Goal: Task Accomplishment & Management: Use online tool/utility

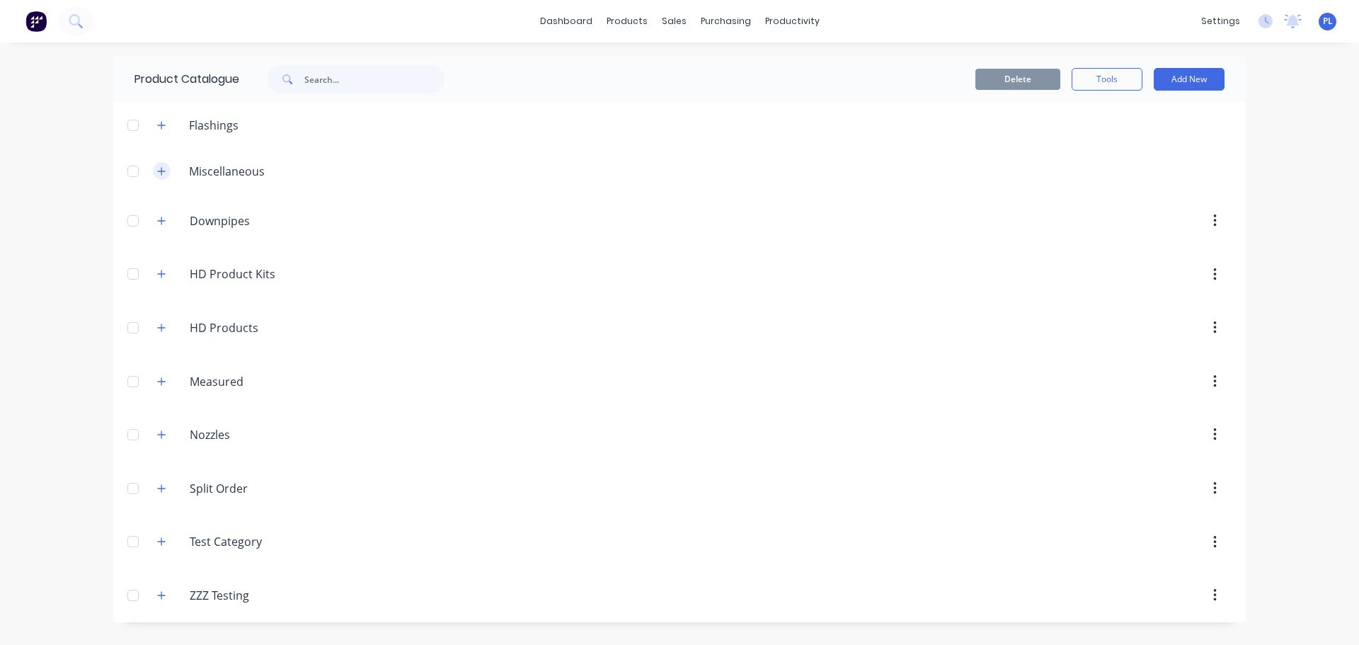
click at [159, 166] on icon "button" at bounding box center [161, 171] width 8 height 10
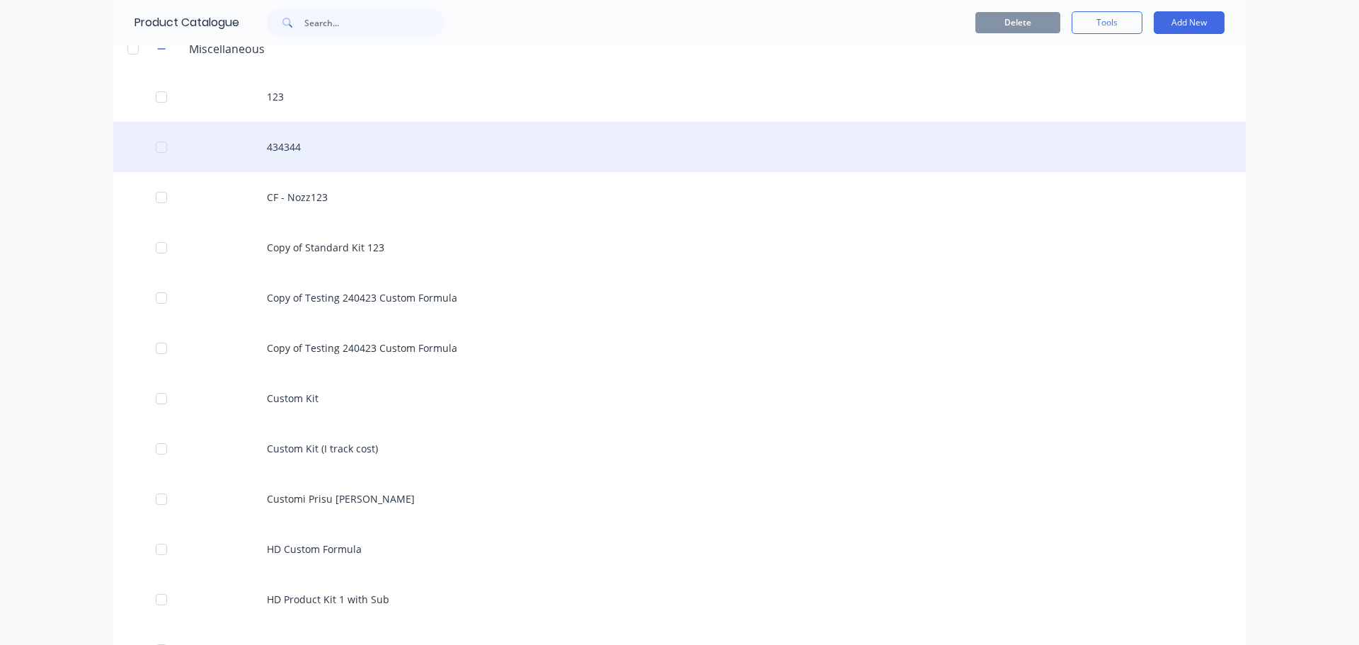
scroll to position [142, 0]
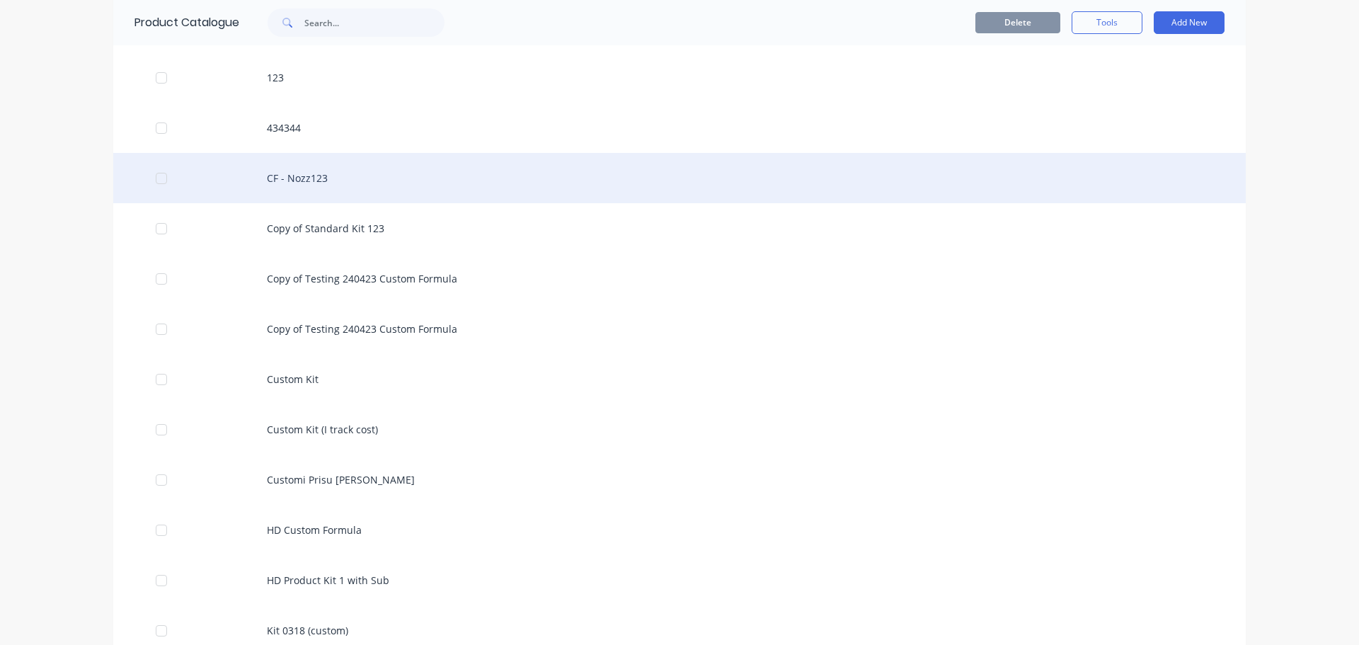
click at [293, 199] on div "CF - Nozz123" at bounding box center [679, 178] width 1132 height 50
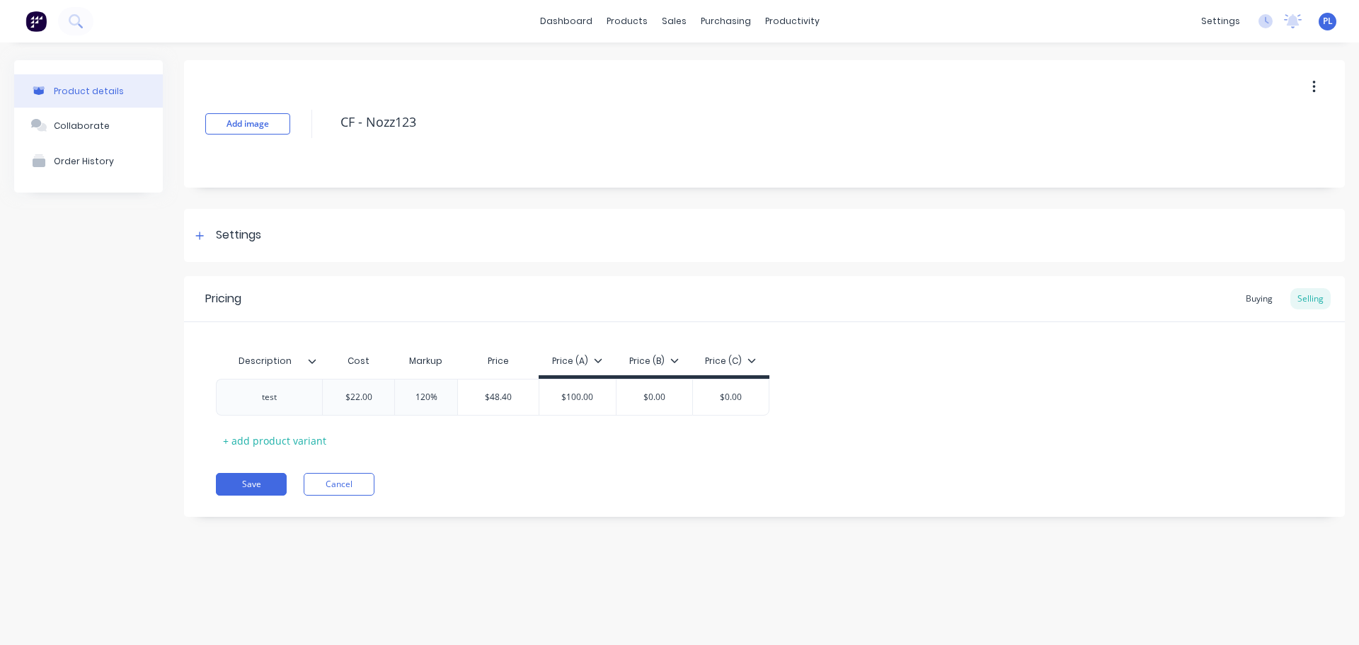
type textarea "x"
click at [294, 403] on div "test" at bounding box center [269, 397] width 71 height 18
click at [274, 395] on div "test1234567890" at bounding box center [269, 397] width 87 height 18
copy div "test1234567890"
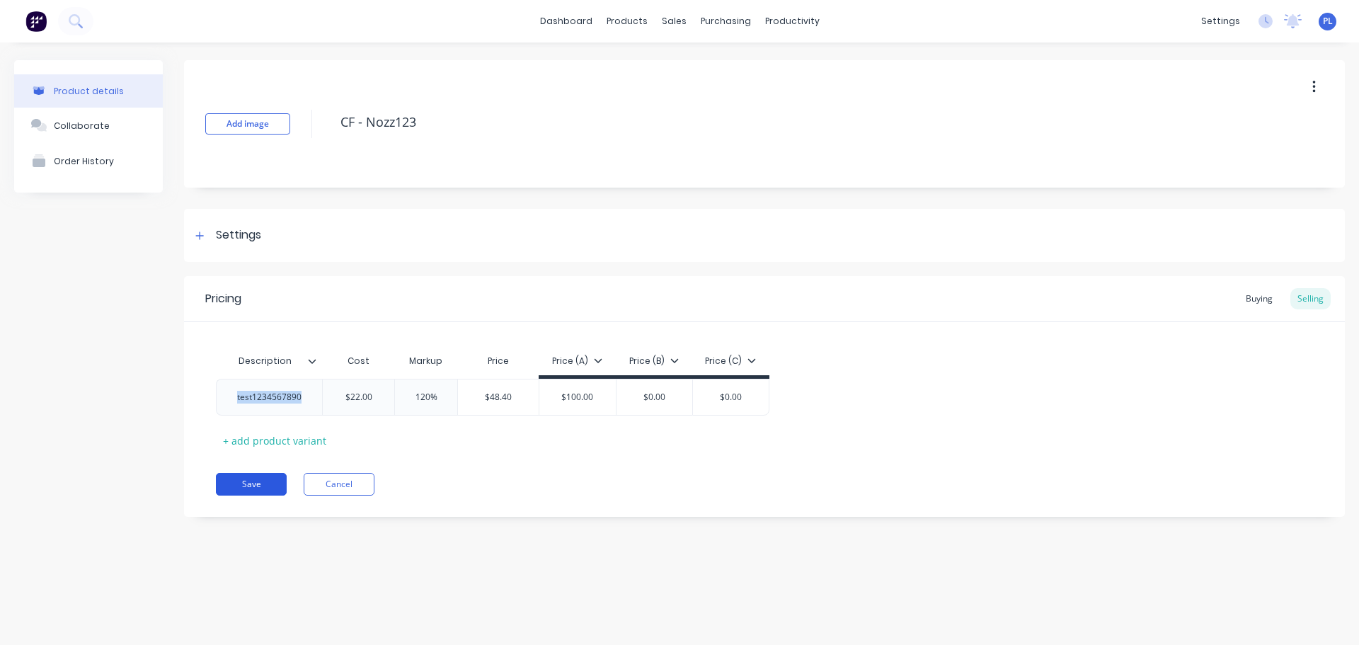
click at [237, 487] on button "Save" at bounding box center [251, 484] width 71 height 23
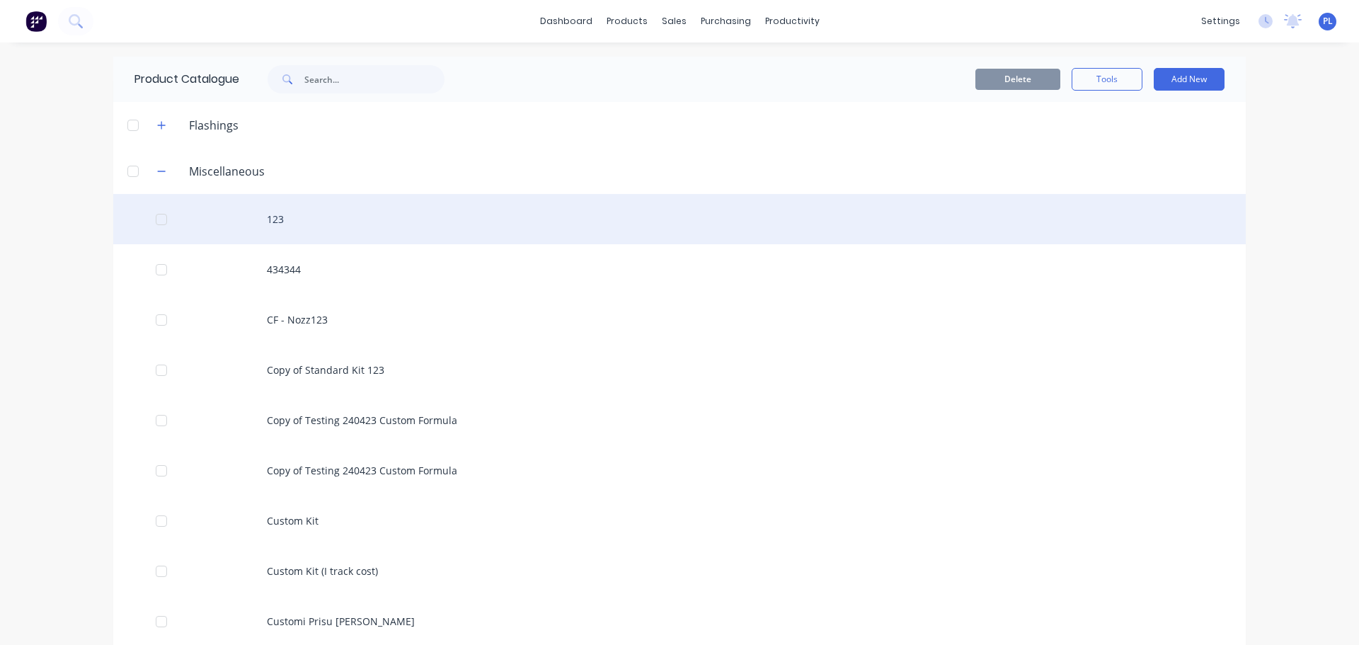
click at [338, 200] on div "123" at bounding box center [679, 219] width 1132 height 50
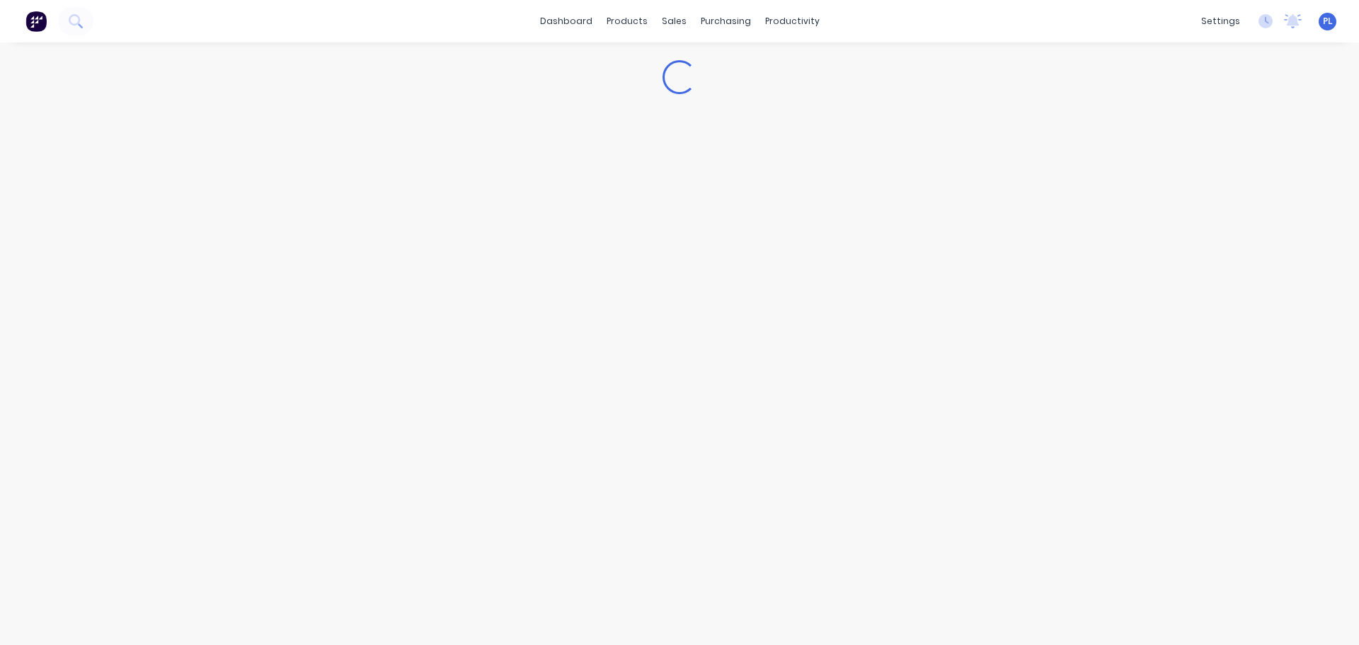
click at [336, 226] on div "Loading..." at bounding box center [679, 329] width 1359 height 574
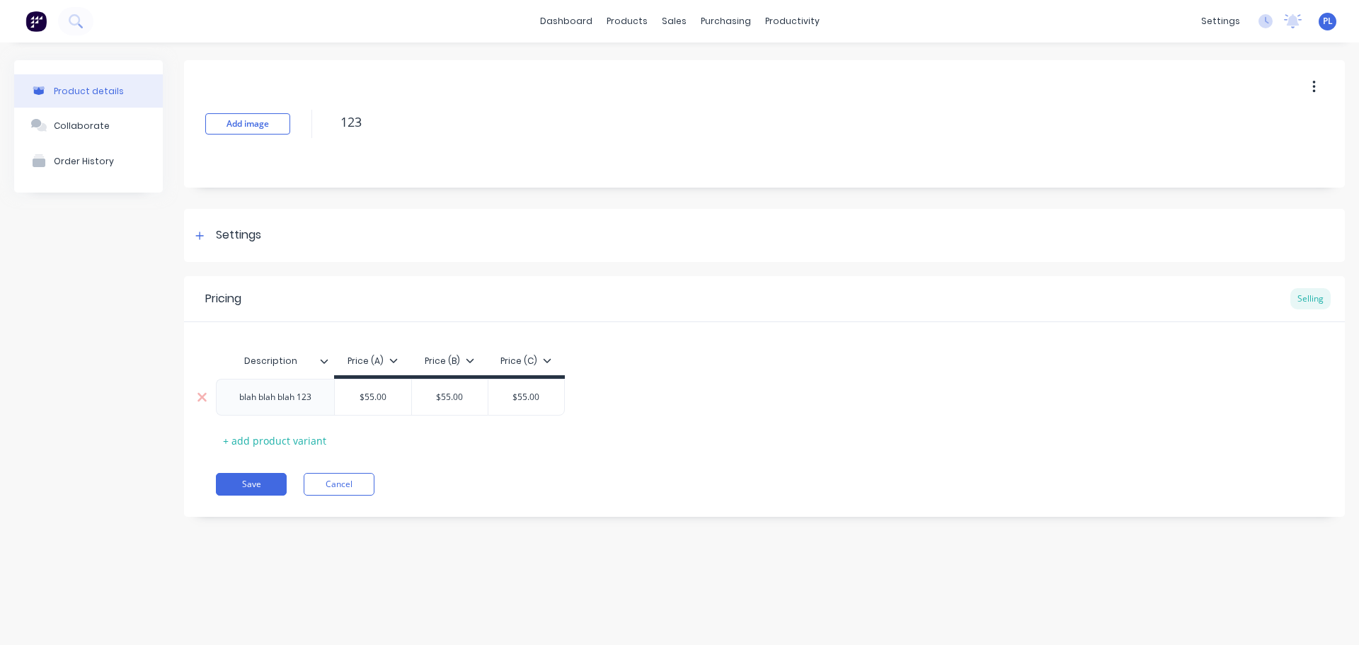
click at [265, 393] on div "blah blah blah 123" at bounding box center [275, 397] width 95 height 18
copy div "blah blah blah 123"
type textarea "x"
click at [81, 18] on icon at bounding box center [75, 20] width 13 height 13
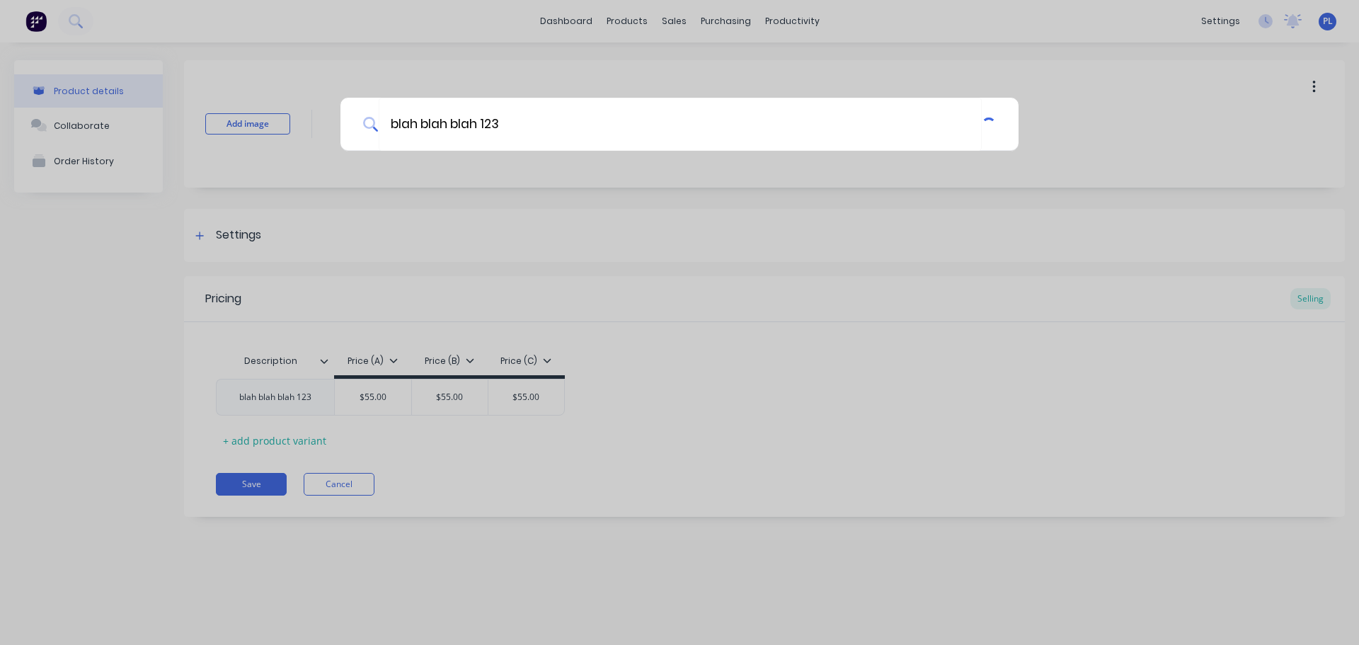
type input "blah blah blah 123"
paste input "blah blah blah 123"
type input "blah blah blah 123"
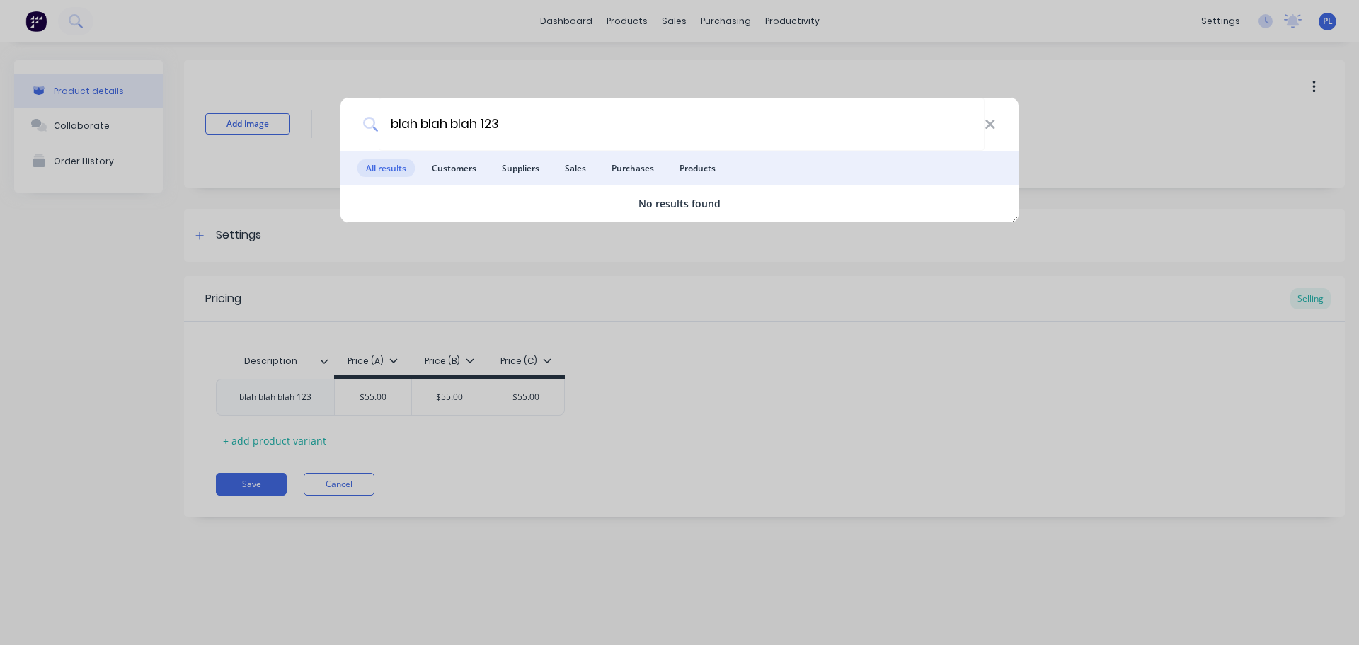
click at [961, 377] on div "blah blah blah 123 All results Customers Suppliers Sales Purchases Products No …" at bounding box center [679, 322] width 1359 height 645
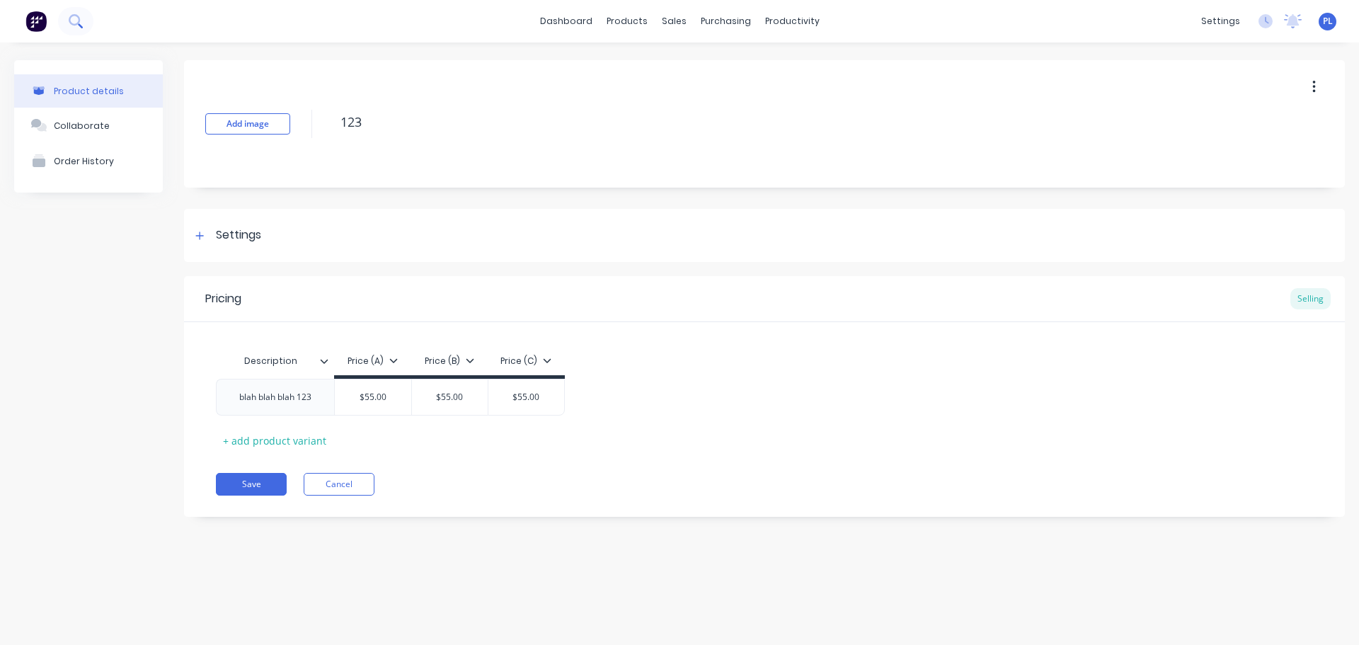
click at [77, 13] on button at bounding box center [75, 21] width 35 height 28
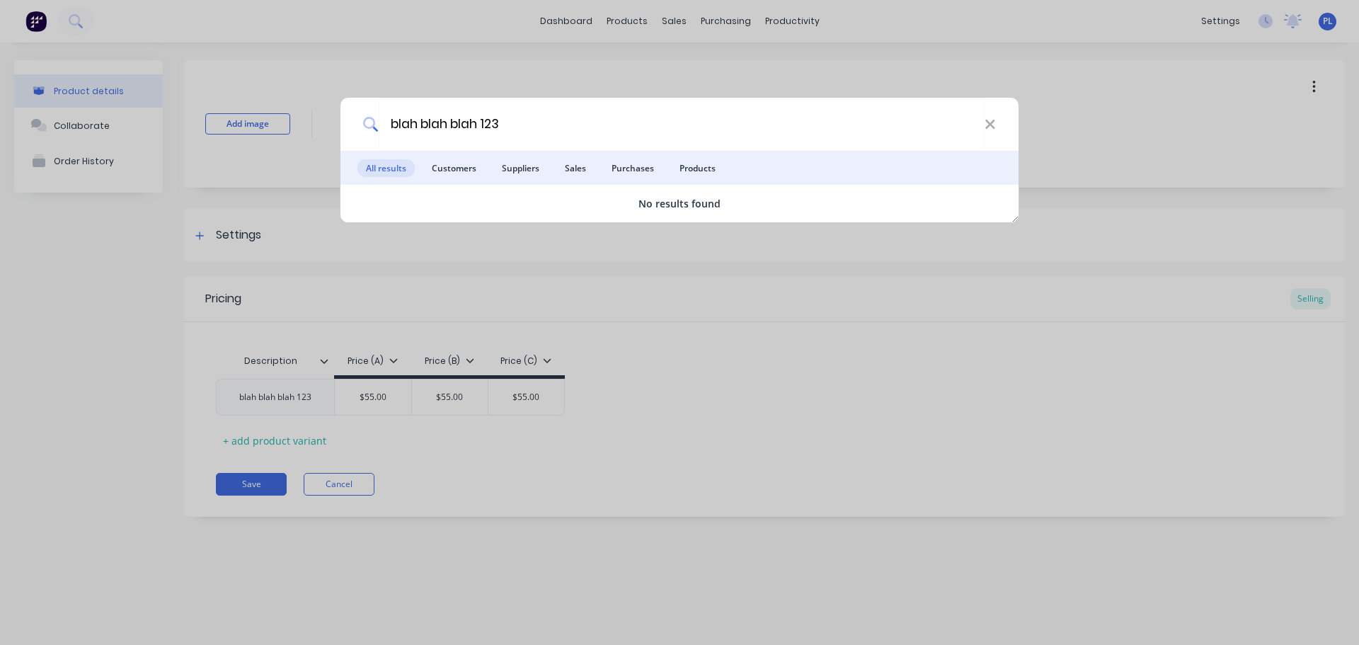
type input "blah blah blah 123"
click at [610, 323] on div "blah blah blah 123 All results Customers Suppliers Sales Purchases Products No …" at bounding box center [679, 322] width 1359 height 645
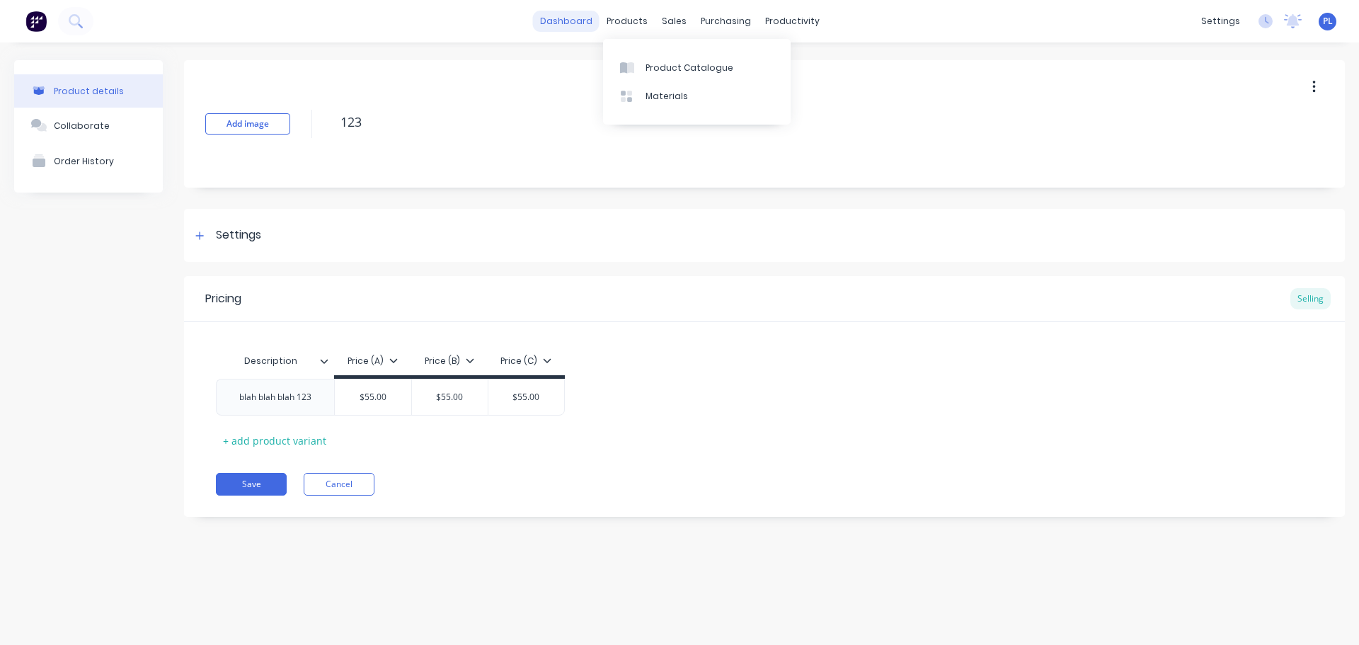
click at [568, 15] on link "dashboard" at bounding box center [566, 21] width 67 height 21
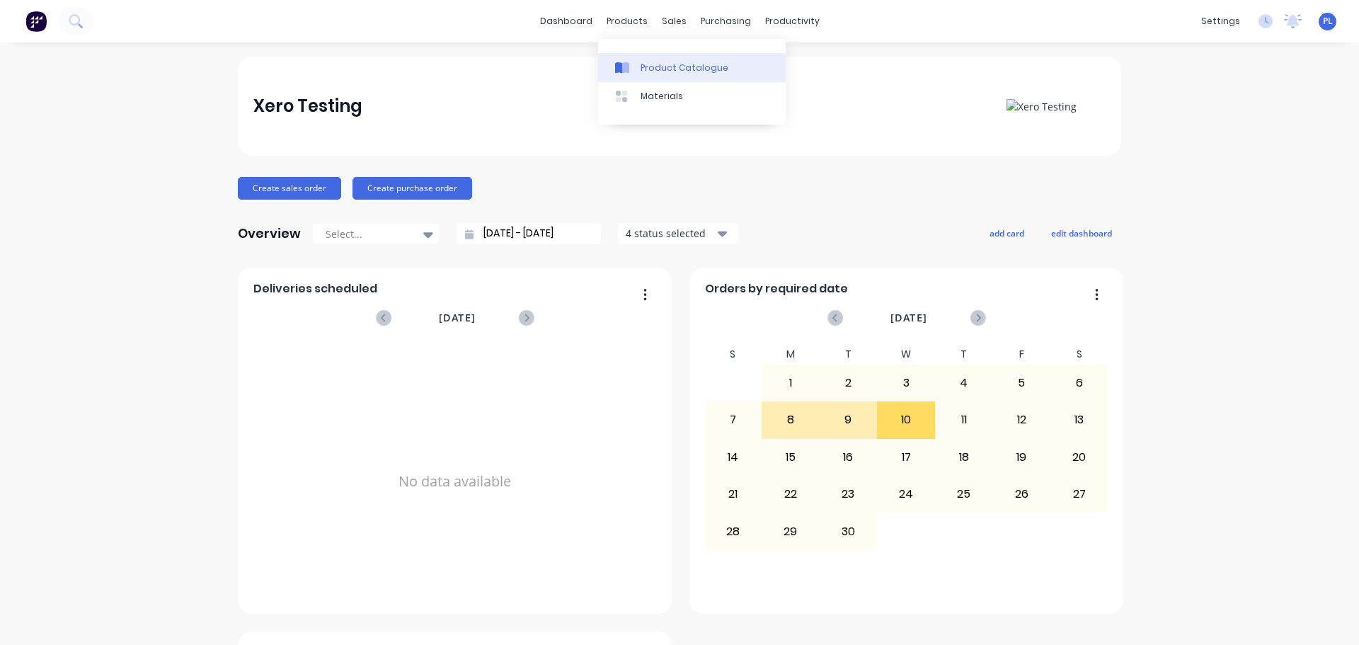
click at [655, 62] on div "Product Catalogue" at bounding box center [684, 68] width 88 height 13
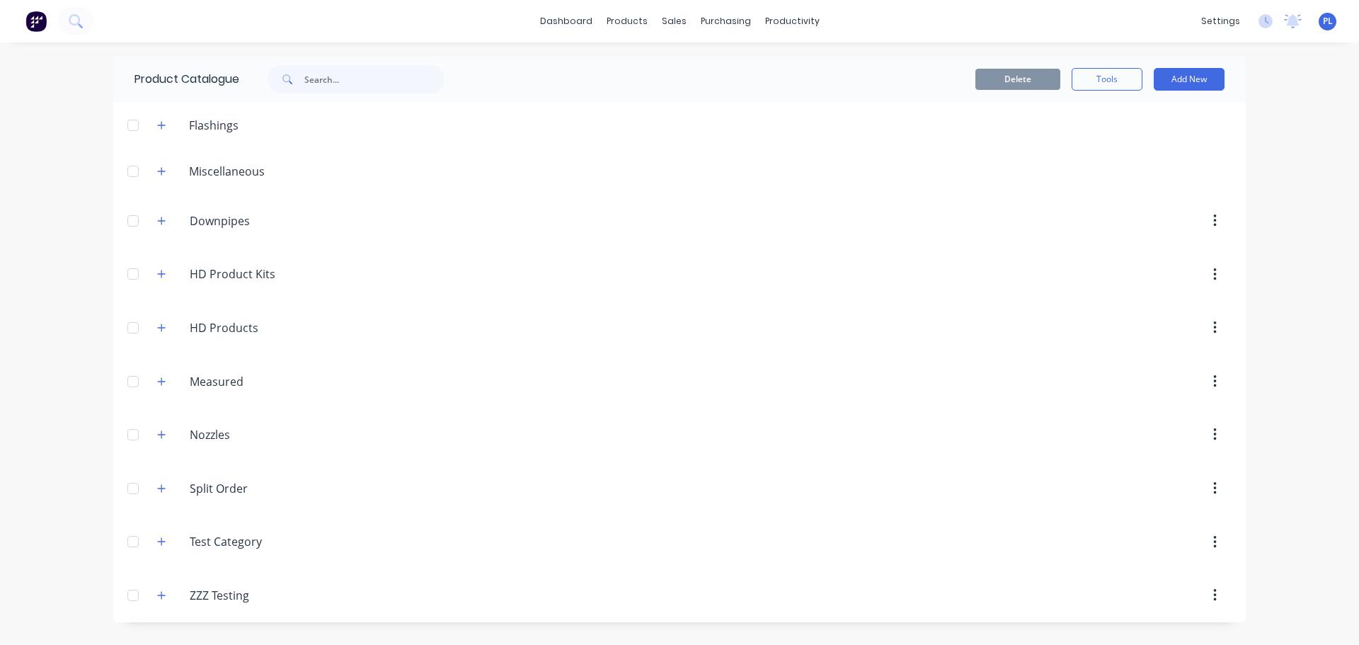
click at [153, 163] on span at bounding box center [162, 171] width 18 height 18
click at [166, 174] on icon "button" at bounding box center [161, 171] width 8 height 10
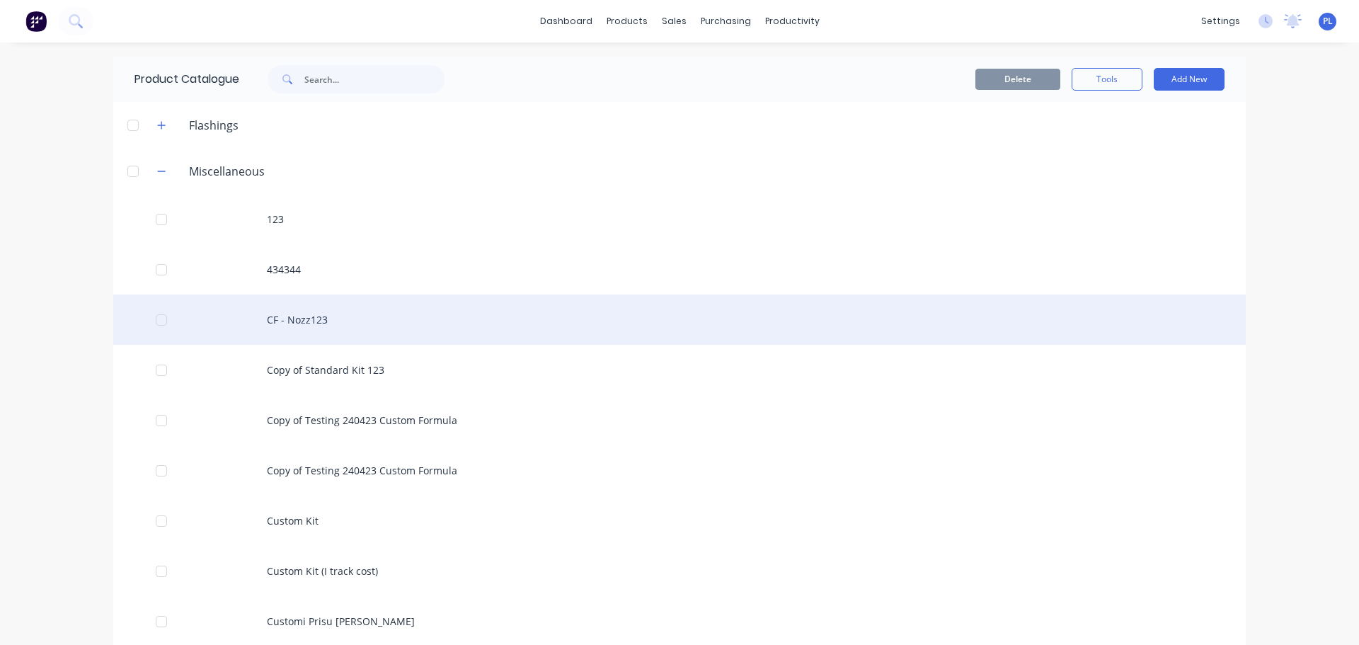
click at [325, 315] on div "CF - Nozz123" at bounding box center [679, 319] width 1132 height 50
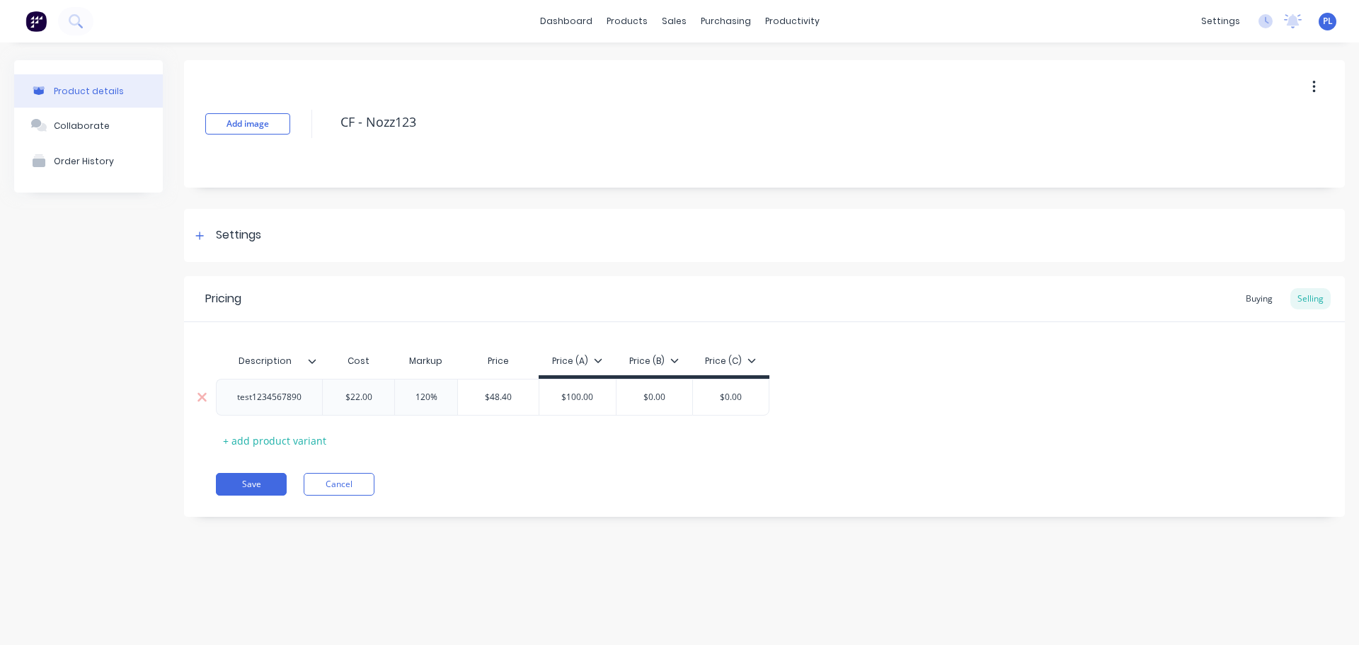
click at [260, 397] on div "test1234567890" at bounding box center [269, 397] width 87 height 18
copy div "test1234567890"
click at [73, 19] on icon at bounding box center [75, 20] width 13 height 13
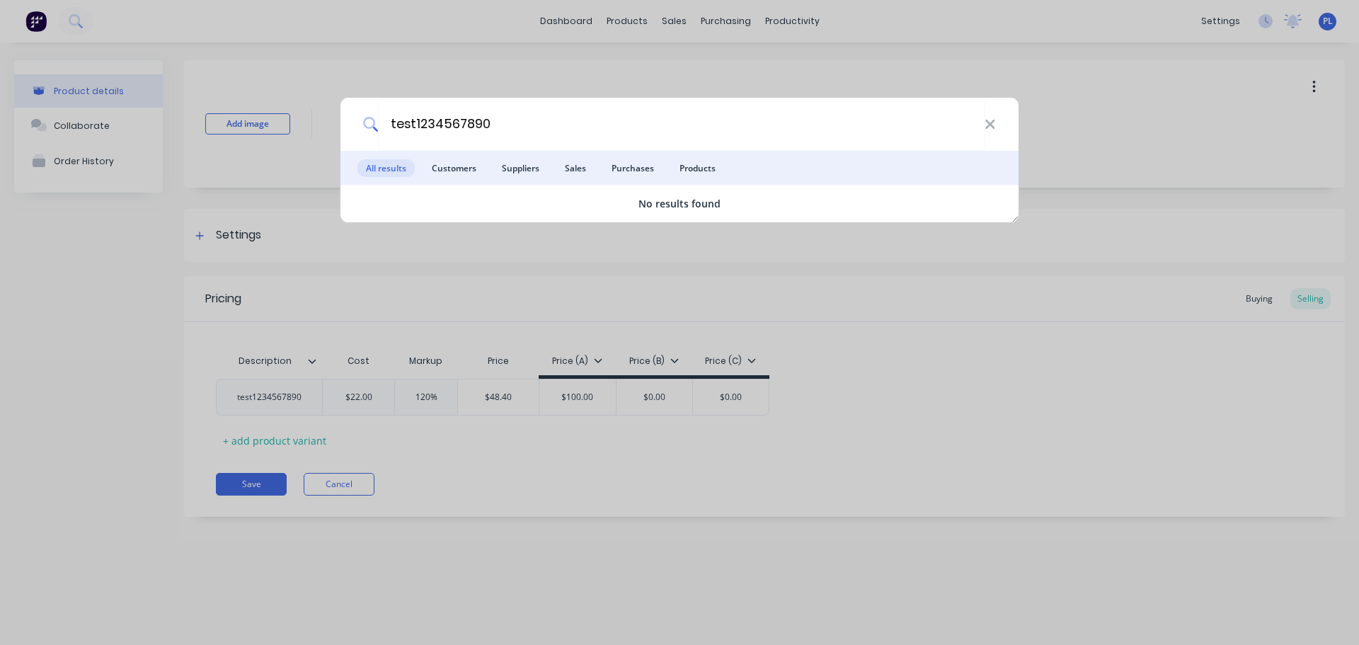
type input "test1234567890"
click at [458, 109] on input "test1234567890" at bounding box center [682, 124] width 606 height 53
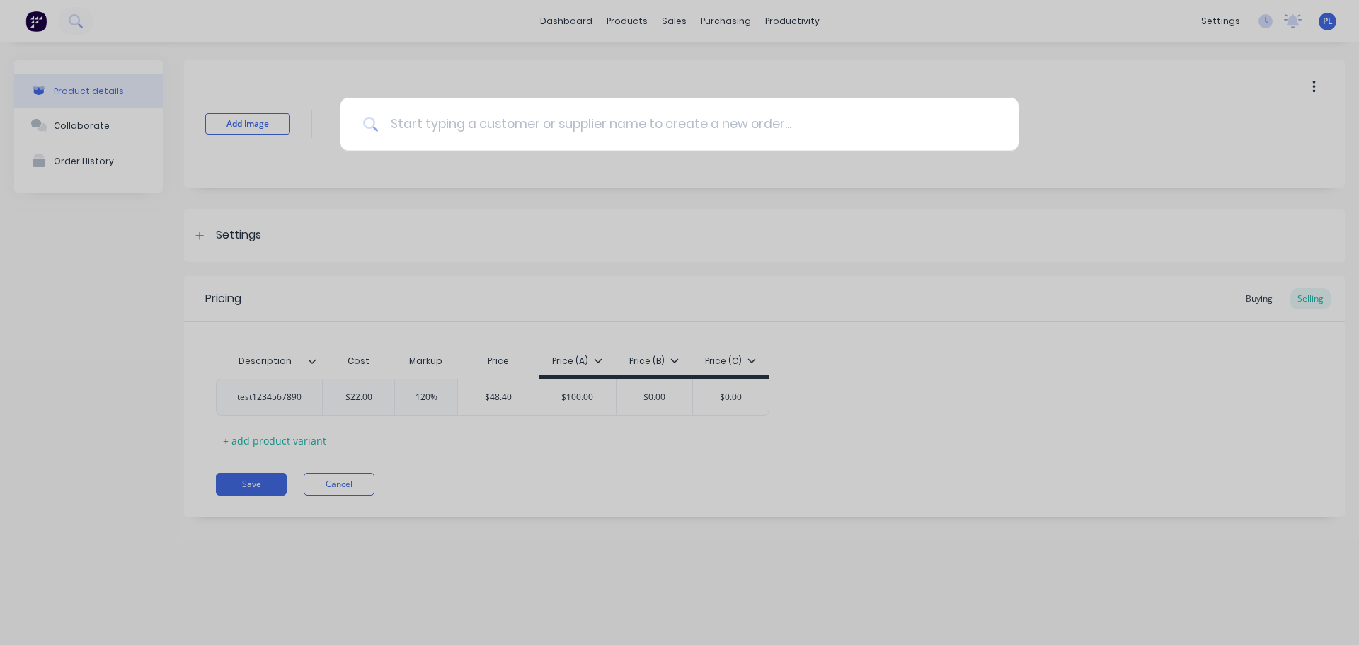
paste input "test1234567890"
type input "test1234567890"
click at [454, 219] on div "test1234567890" at bounding box center [679, 322] width 1359 height 645
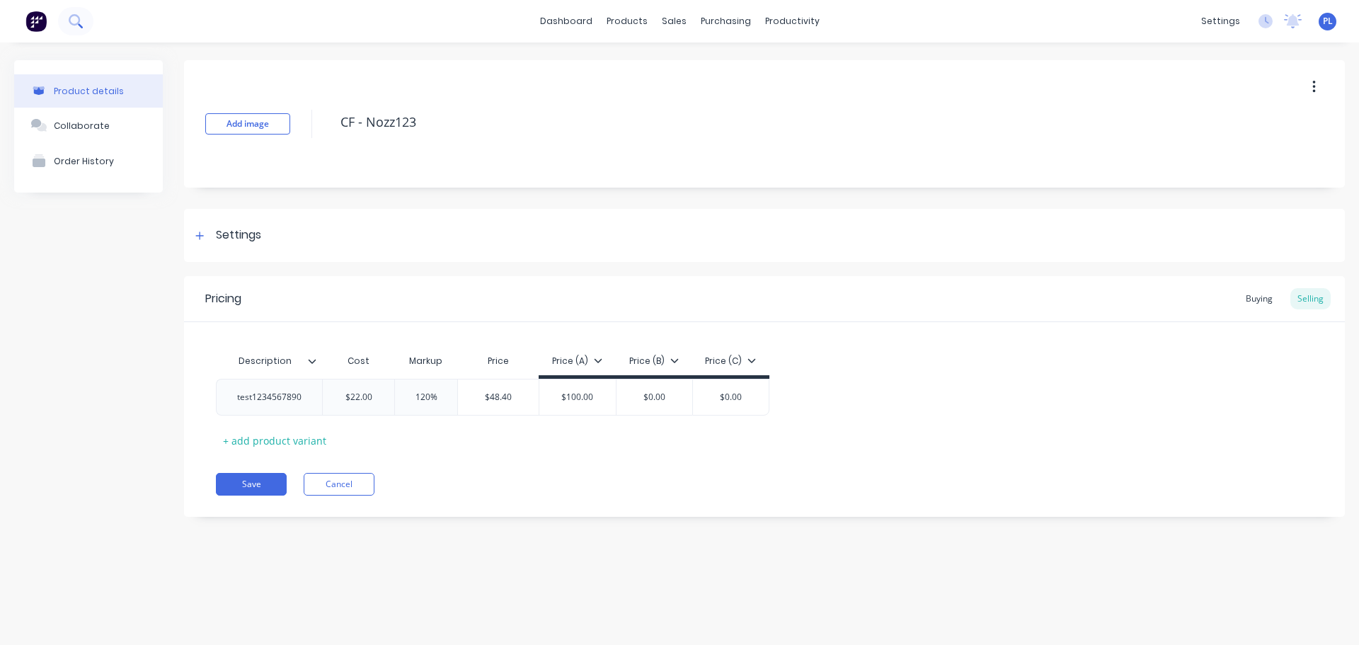
click at [78, 20] on icon at bounding box center [75, 20] width 13 height 13
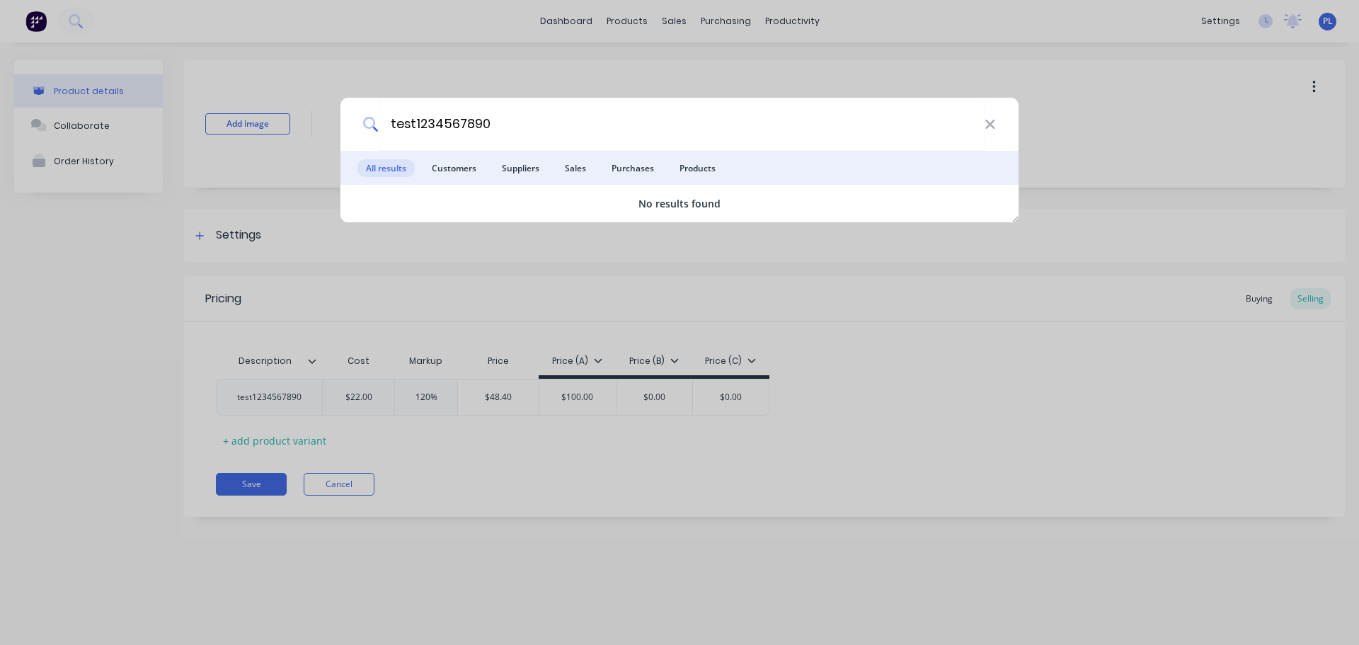
type input "test1234567890"
click at [489, 321] on div "test1234567890 All results Customers Suppliers Sales Purchases Products No resu…" at bounding box center [679, 322] width 1359 height 645
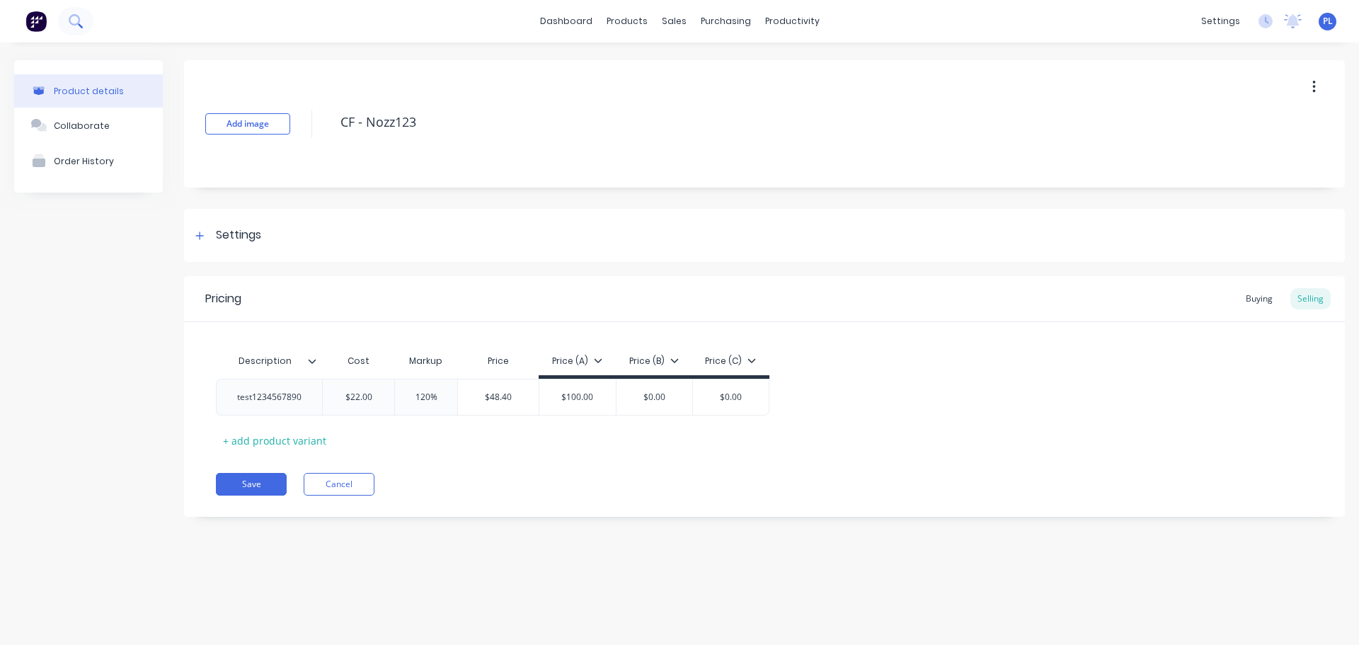
click at [62, 28] on button at bounding box center [75, 21] width 35 height 28
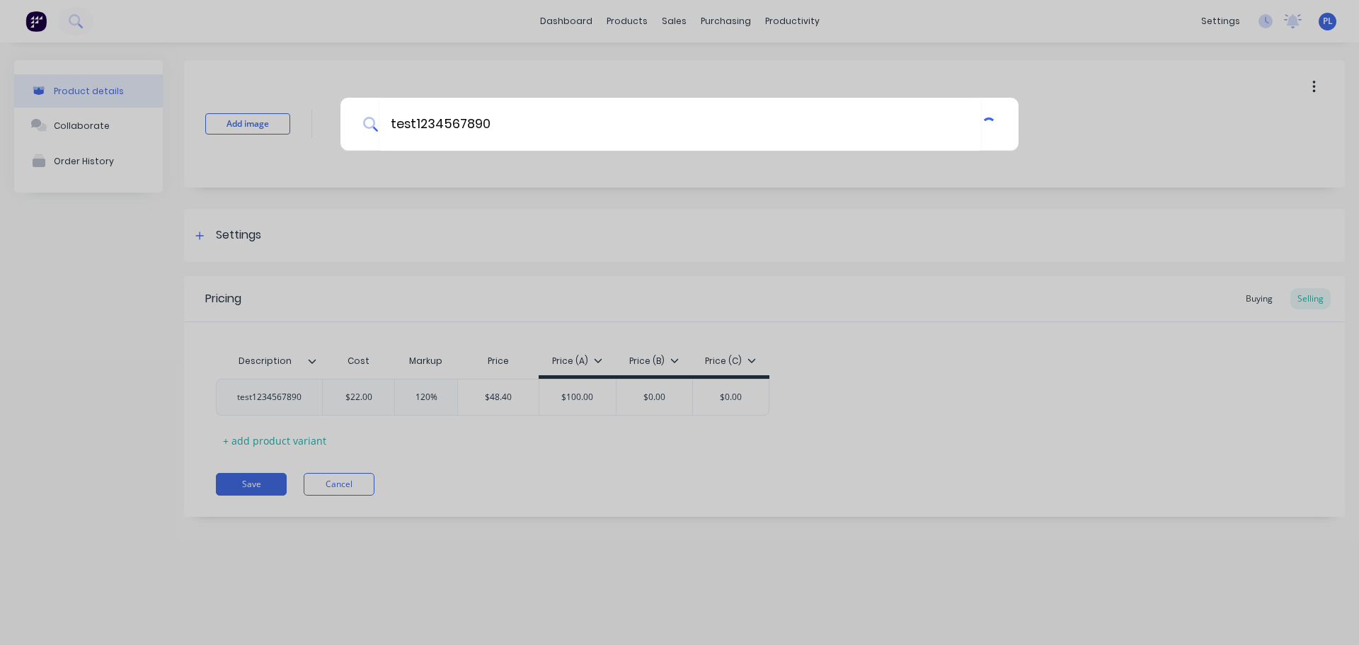
type input "test1234567890"
